Goal: Communication & Community: Participate in discussion

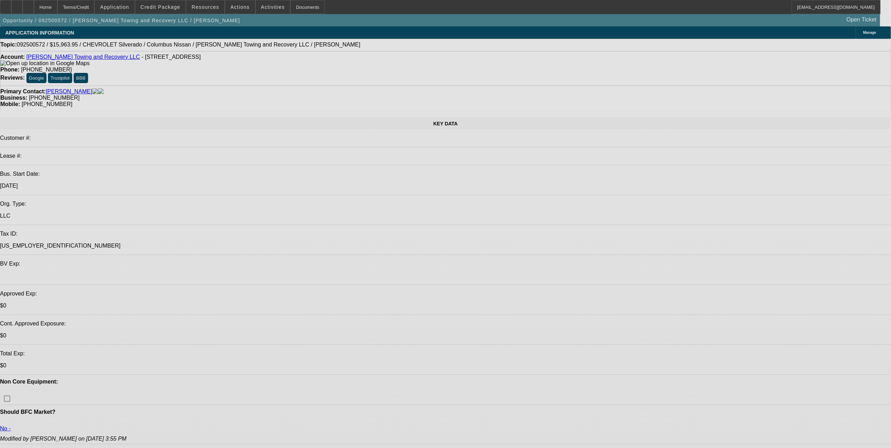
select select "0"
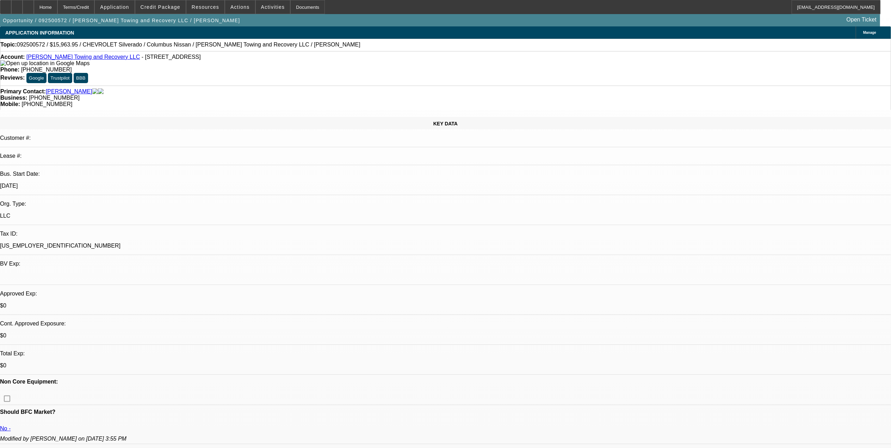
select select "0"
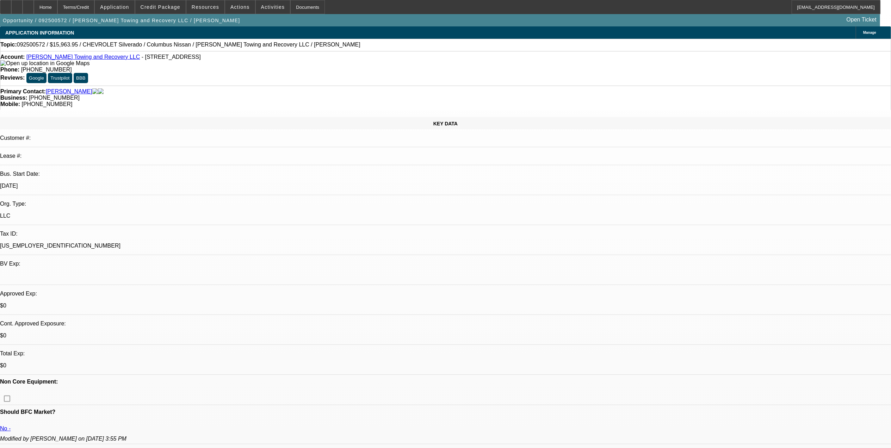
select select "0"
select select "1"
select select "2"
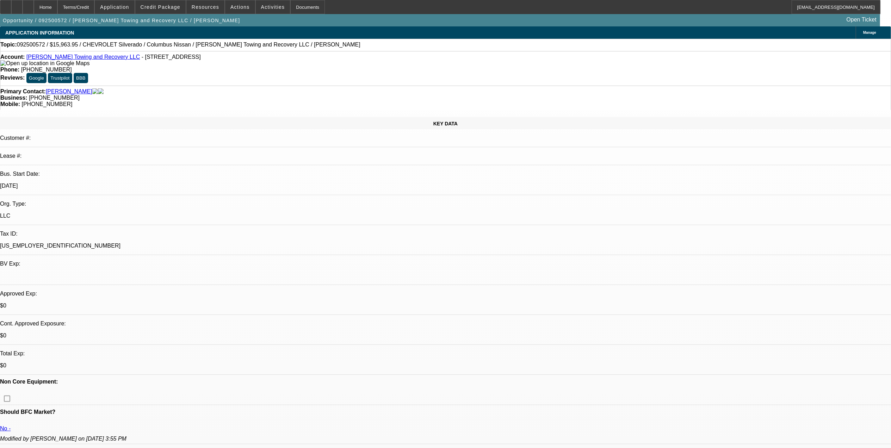
select select "1"
select select "2"
select select "1"
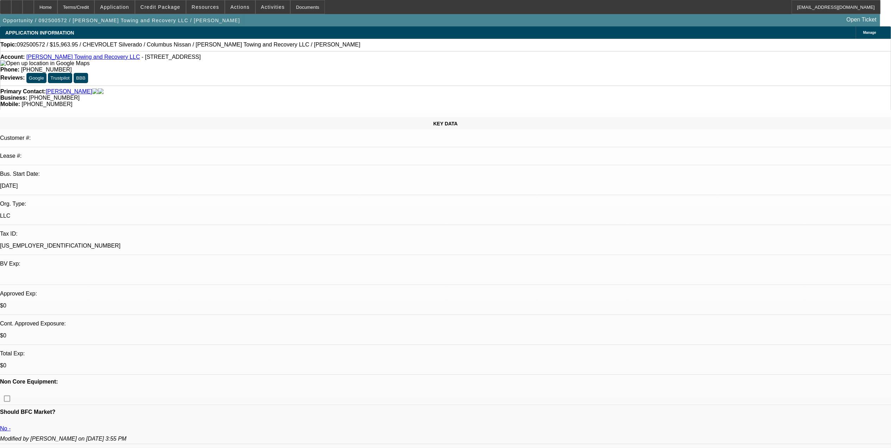
select select "2"
select select "21"
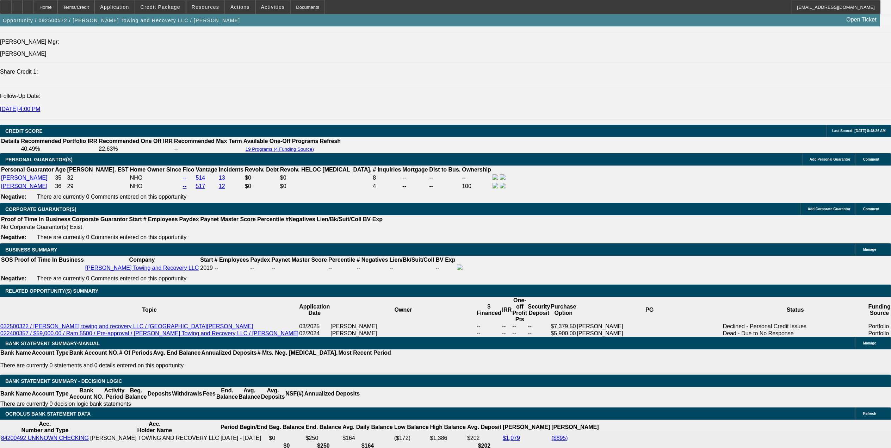
scroll to position [914, 0]
